Goal: Information Seeking & Learning: Understand process/instructions

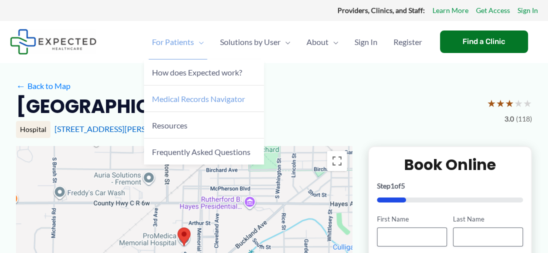
click at [223, 102] on span "Medical Records Navigator" at bounding box center [198, 99] width 93 height 10
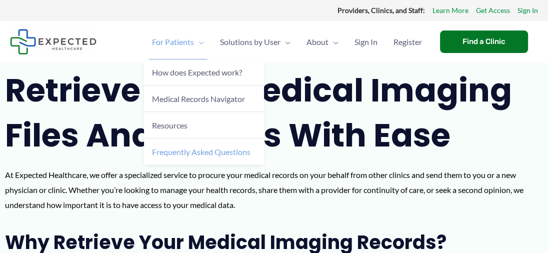
click at [207, 155] on span "Frequently Asked Questions" at bounding box center [201, 152] width 99 height 10
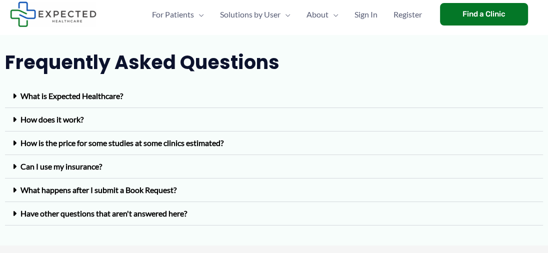
scroll to position [21, 0]
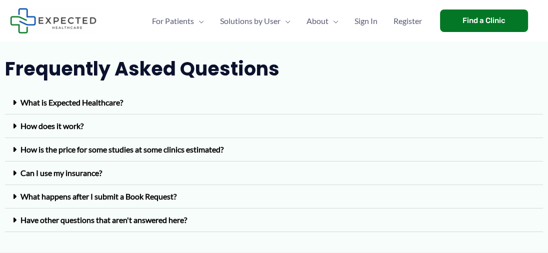
click at [124, 217] on link "Have other questions that aren't answered here?" at bounding box center [104, 220] width 167 height 10
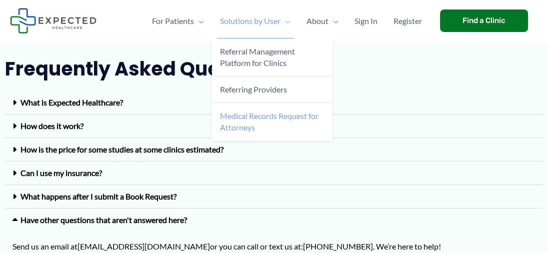
click at [275, 115] on span "Medical Records Request for Attorneys" at bounding box center [269, 121] width 99 height 21
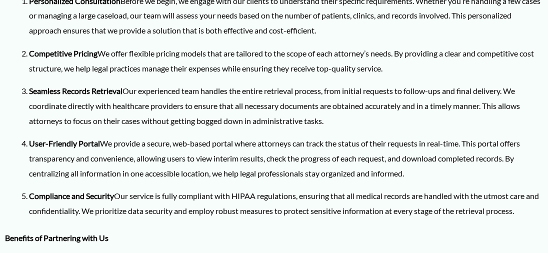
scroll to position [683, 0]
